Goal: Task Accomplishment & Management: Use online tool/utility

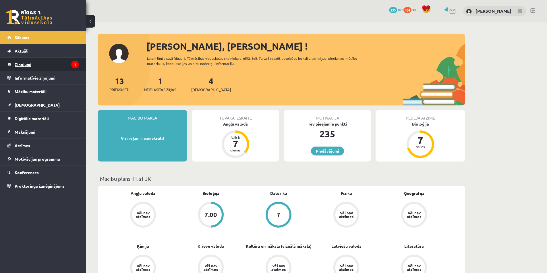
click at [14, 64] on link "Ziņojumi 1" at bounding box center [42, 64] width 71 height 13
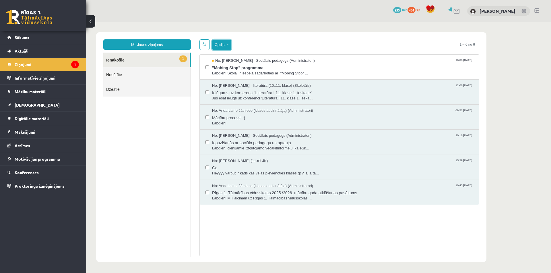
click at [216, 47] on button "Opcijas" at bounding box center [221, 45] width 19 height 10
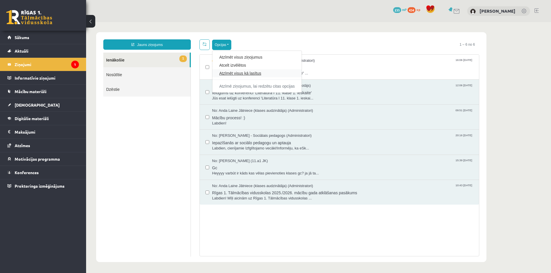
click at [222, 73] on link "Atzīmēt visus kā lasītus" at bounding box center [256, 73] width 75 height 6
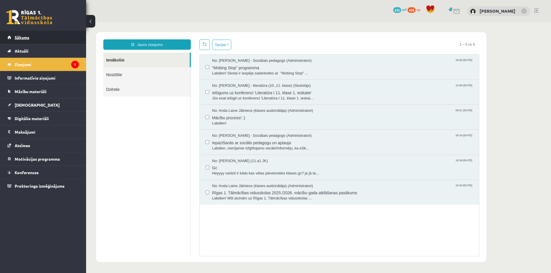
click at [37, 39] on link "Sākums" at bounding box center [42, 37] width 71 height 13
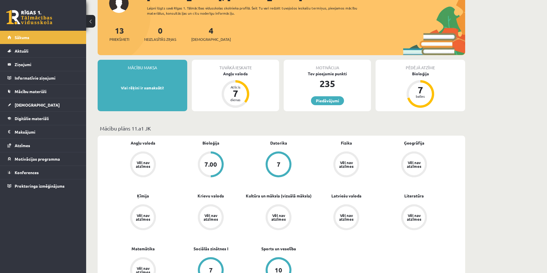
scroll to position [22, 0]
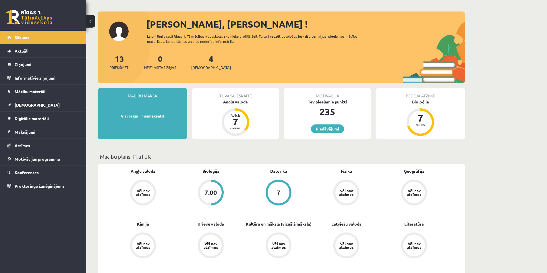
click at [234, 102] on div "Angļu valoda" at bounding box center [235, 102] width 87 height 6
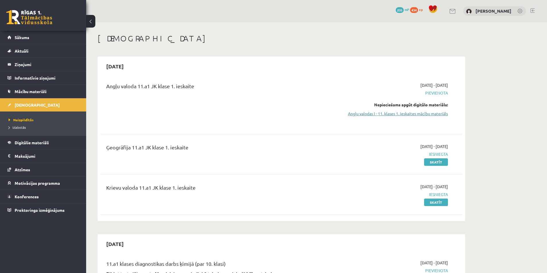
click at [399, 115] on link "Angļu valodas I - 11. klases 1. ieskaites mācību materiāls" at bounding box center [394, 113] width 108 height 6
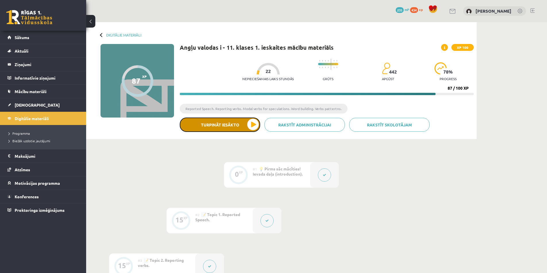
click at [211, 127] on button "Turpināt iesākto" at bounding box center [220, 124] width 80 height 14
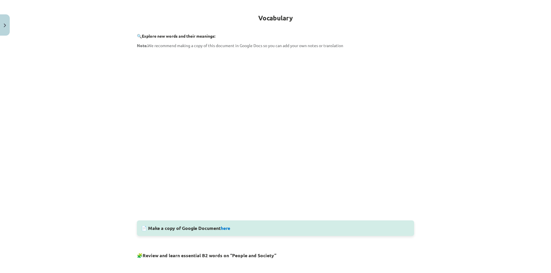
scroll to position [101, 0]
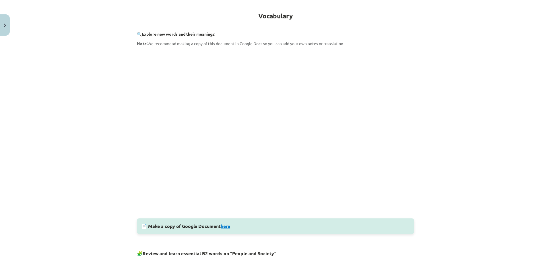
click at [225, 225] on link "here" at bounding box center [225, 226] width 9 height 6
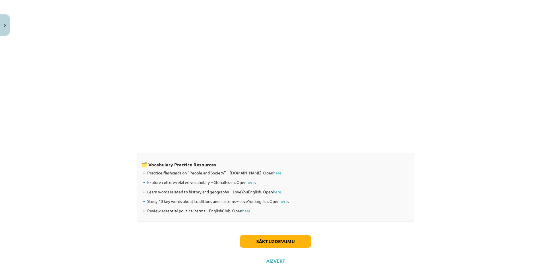
scroll to position [405, 0]
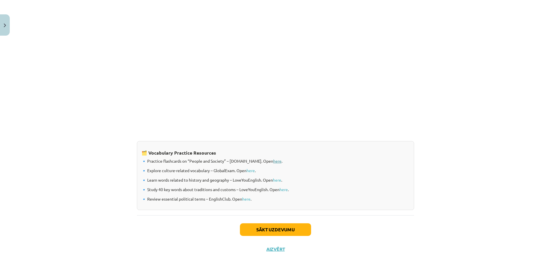
click at [273, 160] on link "here" at bounding box center [277, 160] width 8 height 5
click at [249, 170] on link "here" at bounding box center [251, 170] width 8 height 5
click at [282, 189] on link "here" at bounding box center [284, 189] width 8 height 5
click at [287, 227] on button "Sākt uzdevumu" at bounding box center [275, 229] width 71 height 13
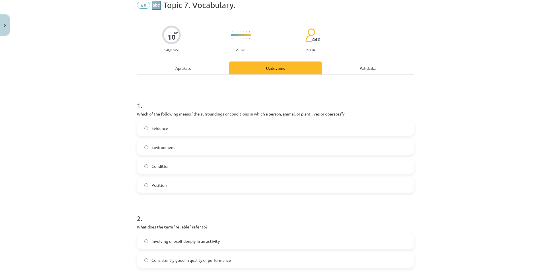
scroll to position [14, 0]
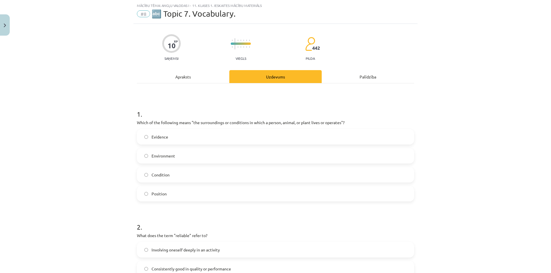
click at [269, 158] on label "Environment" at bounding box center [275, 155] width 276 height 14
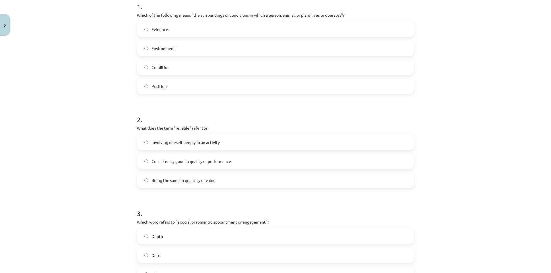
scroll to position [122, 0]
click at [220, 160] on span "Consistently good in quality or performance" at bounding box center [191, 161] width 79 height 6
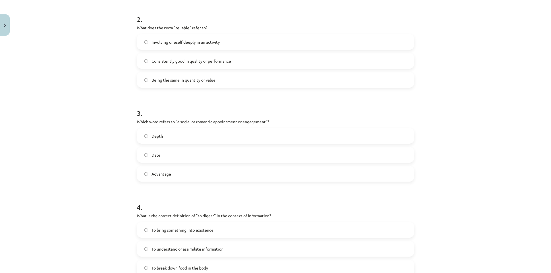
scroll to position [222, 0]
click at [172, 160] on label "Date" at bounding box center [275, 155] width 276 height 14
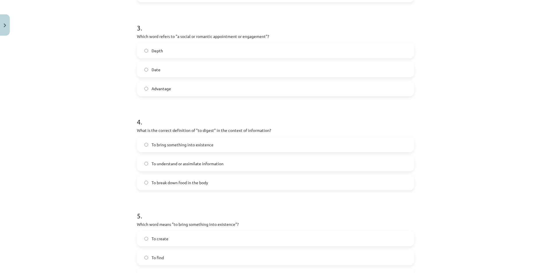
scroll to position [307, 0]
click at [161, 180] on span "To break down food in the body" at bounding box center [180, 182] width 57 height 6
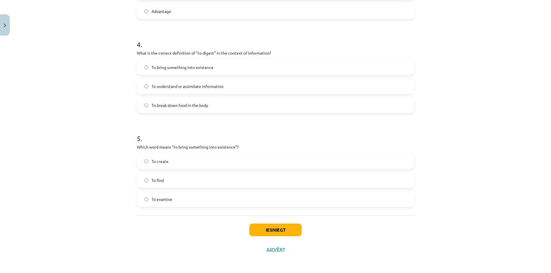
scroll to position [385, 0]
click at [166, 164] on label "To create" at bounding box center [275, 160] width 276 height 14
click at [254, 225] on button "Iesniegt" at bounding box center [275, 229] width 52 height 13
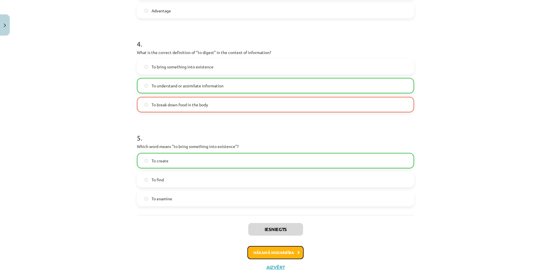
click at [268, 249] on button "Nākamā nodarbība" at bounding box center [275, 252] width 56 height 13
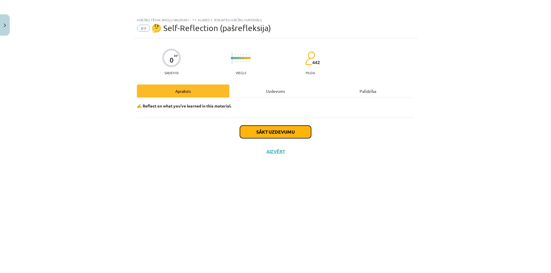
click at [259, 131] on button "Sākt uzdevumu" at bounding box center [275, 131] width 71 height 13
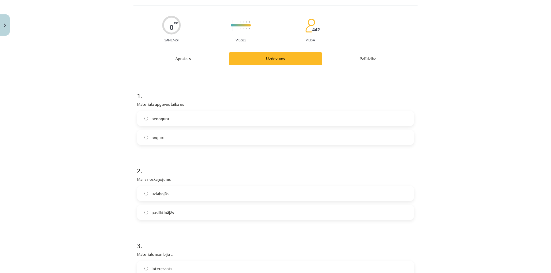
scroll to position [32, 0]
click at [212, 118] on label "nenoguru" at bounding box center [275, 119] width 276 height 14
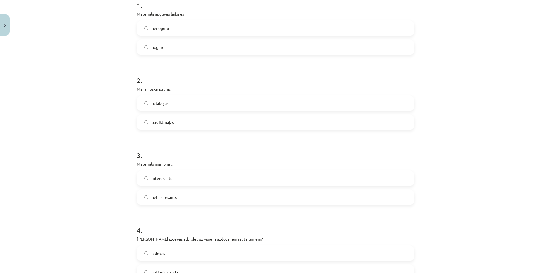
scroll to position [124, 0]
click at [205, 101] on label "uzlabojās" at bounding box center [275, 102] width 276 height 14
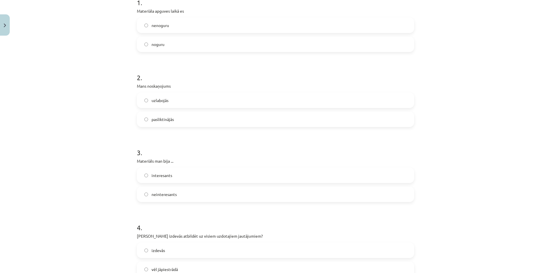
scroll to position [151, 0]
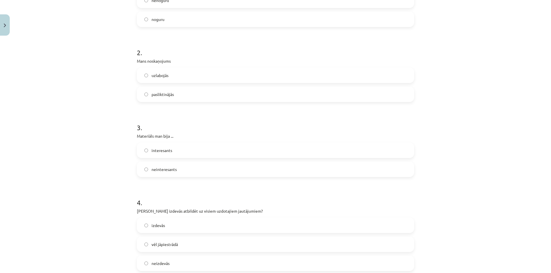
click at [204, 156] on label "interesants" at bounding box center [275, 150] width 276 height 14
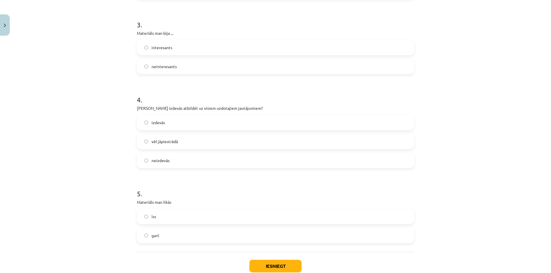
click at [195, 139] on label "vēl jāpiestrādā" at bounding box center [275, 141] width 276 height 14
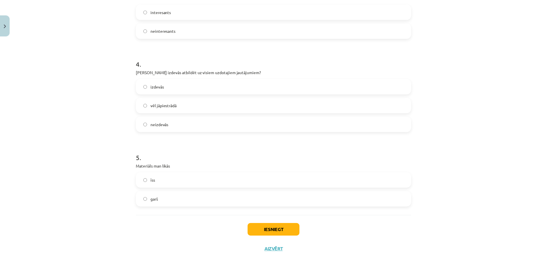
scroll to position [290, 0]
click at [191, 179] on label "īss" at bounding box center [275, 179] width 276 height 14
click at [278, 225] on button "Iesniegt" at bounding box center [275, 229] width 52 height 13
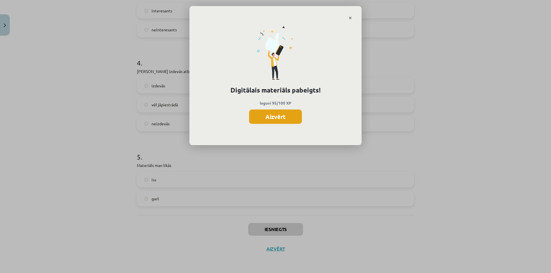
click at [272, 113] on button "Aizvērt" at bounding box center [275, 116] width 53 height 14
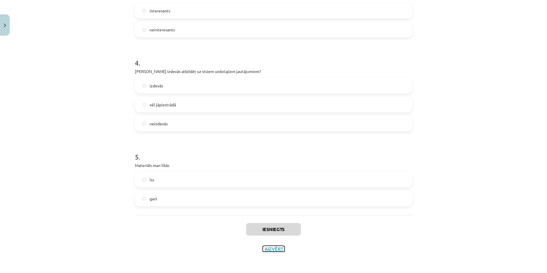
click at [277, 247] on button "Aizvērt" at bounding box center [274, 249] width 22 height 6
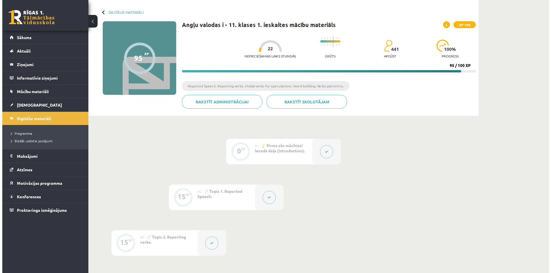
scroll to position [0, 0]
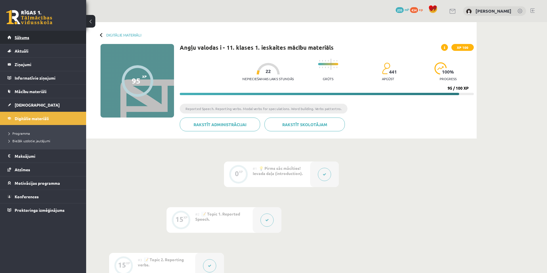
click at [30, 38] on link "Sākums" at bounding box center [42, 37] width 71 height 13
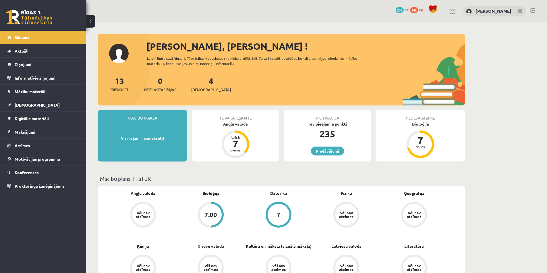
click at [226, 125] on div "Angļu valoda" at bounding box center [235, 124] width 87 height 6
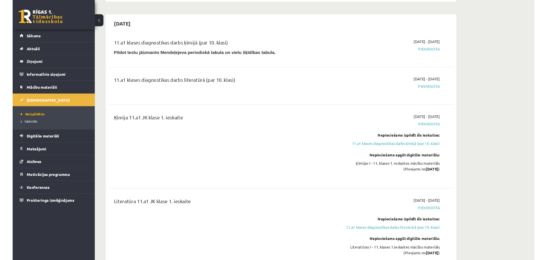
scroll to position [162, 0]
